Goal: Task Accomplishment & Management: Manage account settings

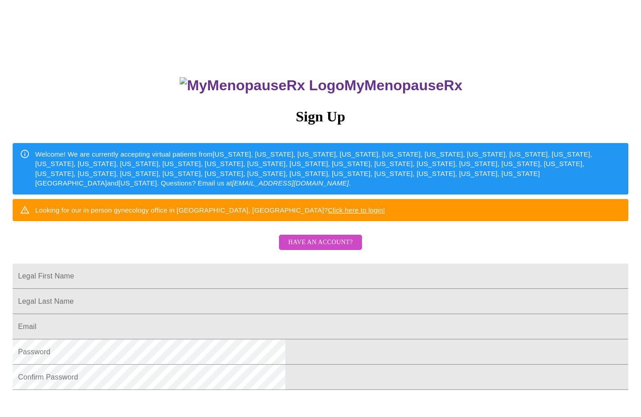
scroll to position [23, 0]
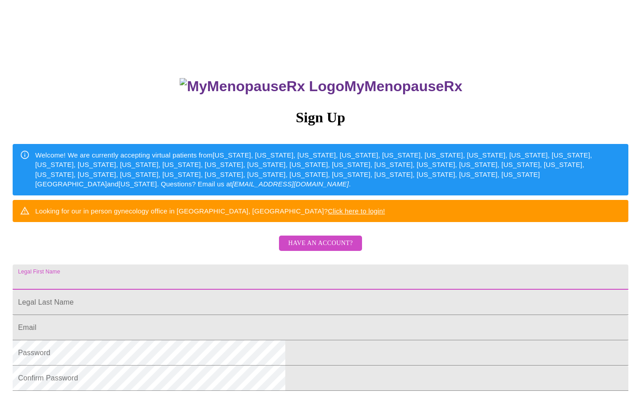
click at [269, 290] on input "Legal First Name" at bounding box center [321, 276] width 616 height 25
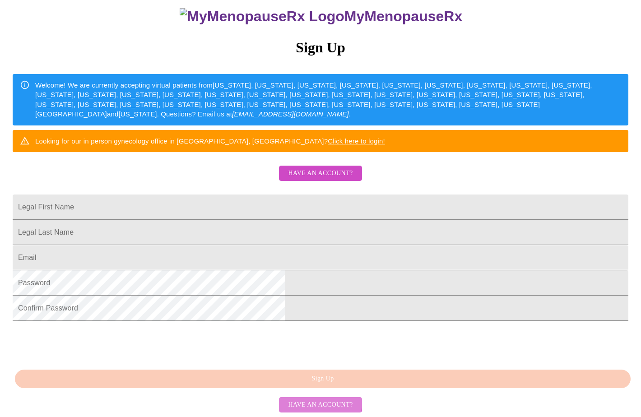
click at [306, 397] on button "Have an account?" at bounding box center [320, 405] width 83 height 16
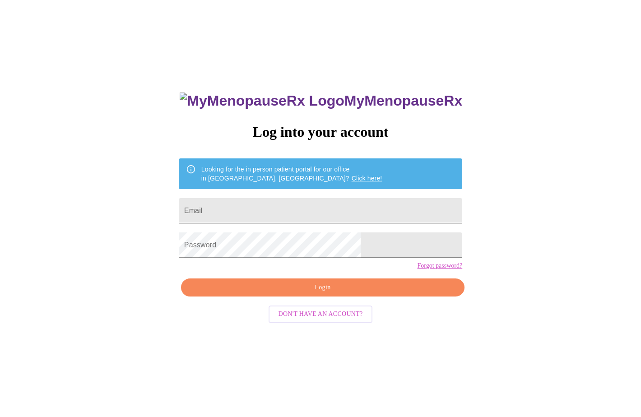
click at [299, 209] on input "Email" at bounding box center [320, 210] width 283 height 25
type input "[EMAIL_ADDRESS][DOMAIN_NAME]"
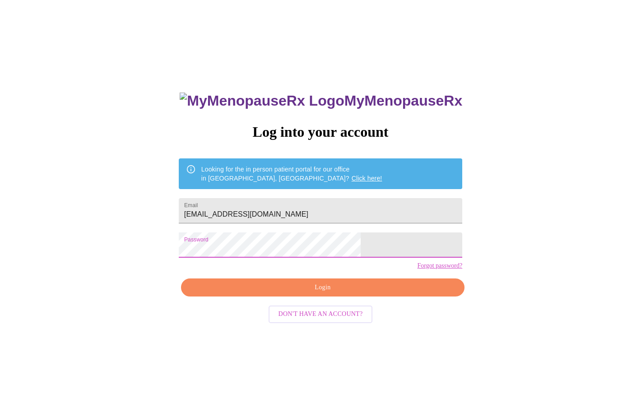
click at [305, 293] on span "Login" at bounding box center [322, 287] width 263 height 11
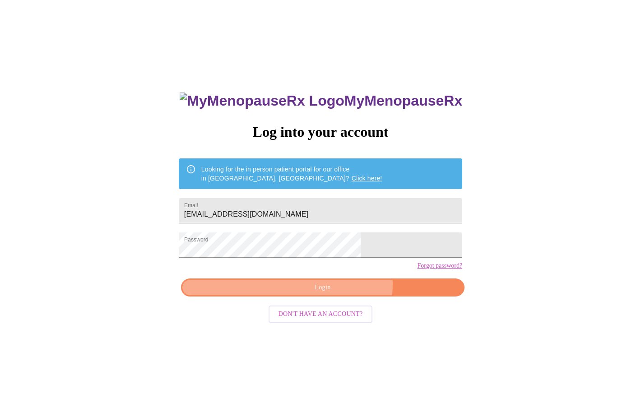
click at [338, 293] on span "Login" at bounding box center [322, 287] width 263 height 11
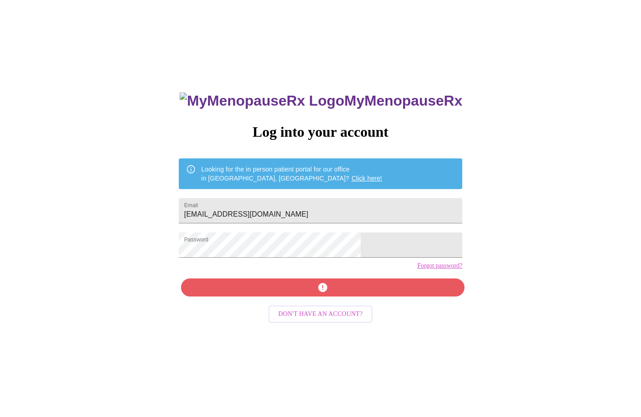
click at [338, 300] on div "MyMenopauseRx Log into your account Looking for the in person patient portal fo…" at bounding box center [320, 286] width 301 height 417
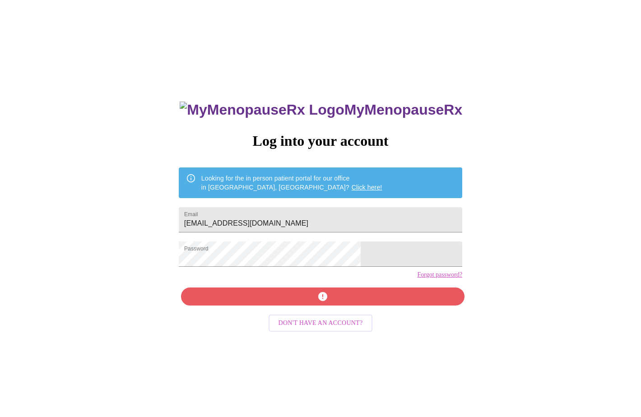
scroll to position [0, 0]
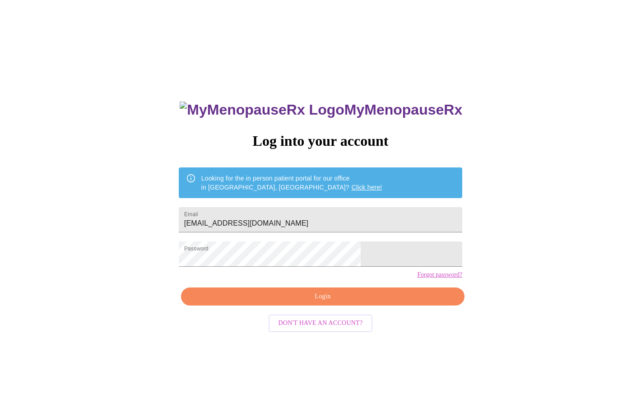
click at [417, 278] on link "Forgot password?" at bounding box center [439, 274] width 45 height 7
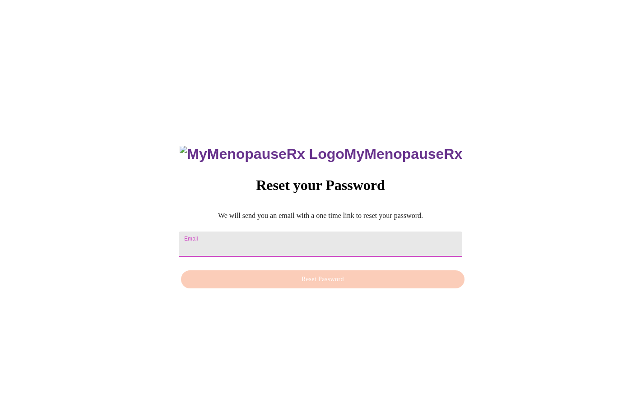
click at [266, 236] on input "Email" at bounding box center [320, 244] width 283 height 25
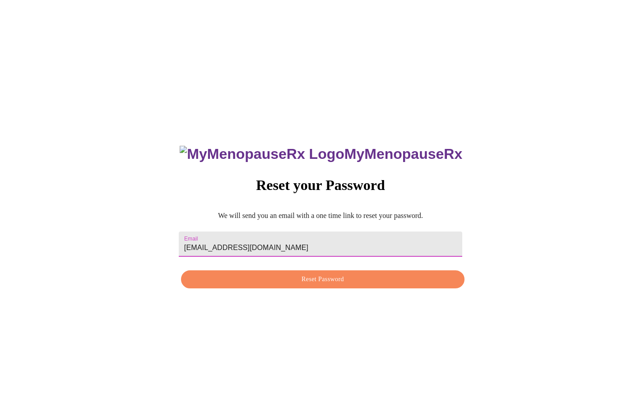
type input "[EMAIL_ADDRESS][DOMAIN_NAME]"
click at [287, 291] on div "MyMenopauseRx Reset your Password We will send you an email with a one time lin…" at bounding box center [320, 212] width 301 height 162
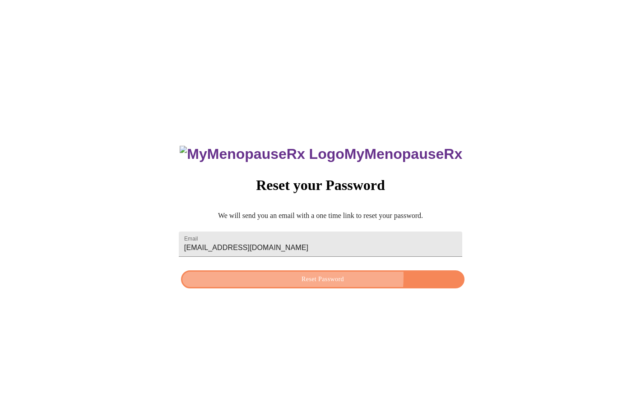
click at [291, 278] on span "Reset Password" at bounding box center [322, 279] width 263 height 11
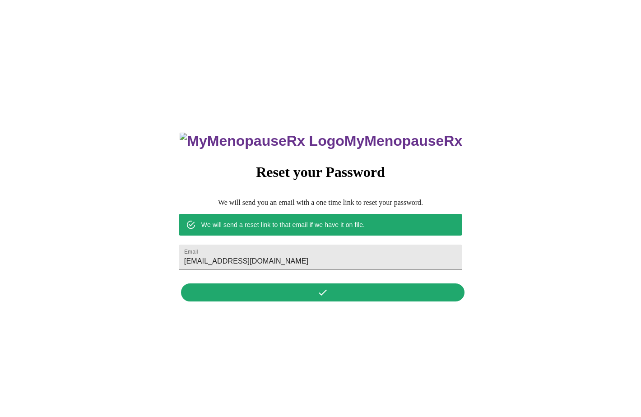
click at [292, 301] on div "MyMenopauseRx Reset your Password We will send you an email with a one time lin…" at bounding box center [320, 212] width 301 height 188
